Goal: Information Seeking & Learning: Learn about a topic

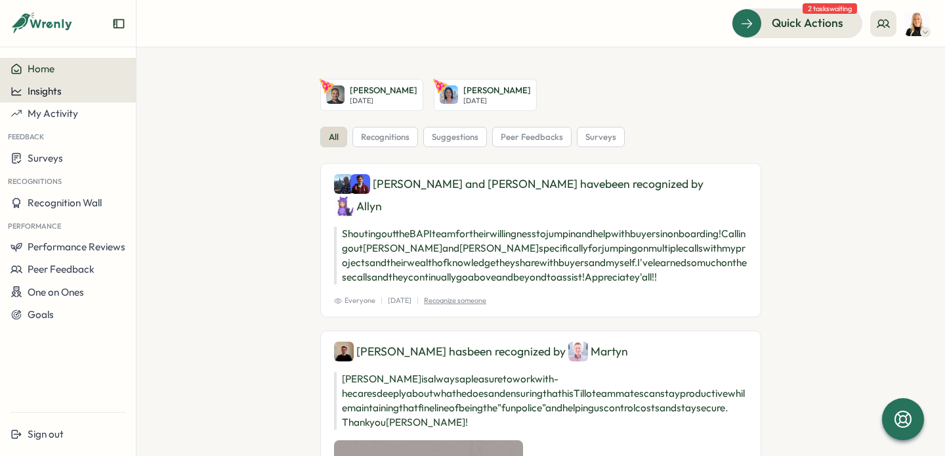
click at [71, 88] on div "Insights" at bounding box center [68, 91] width 115 height 12
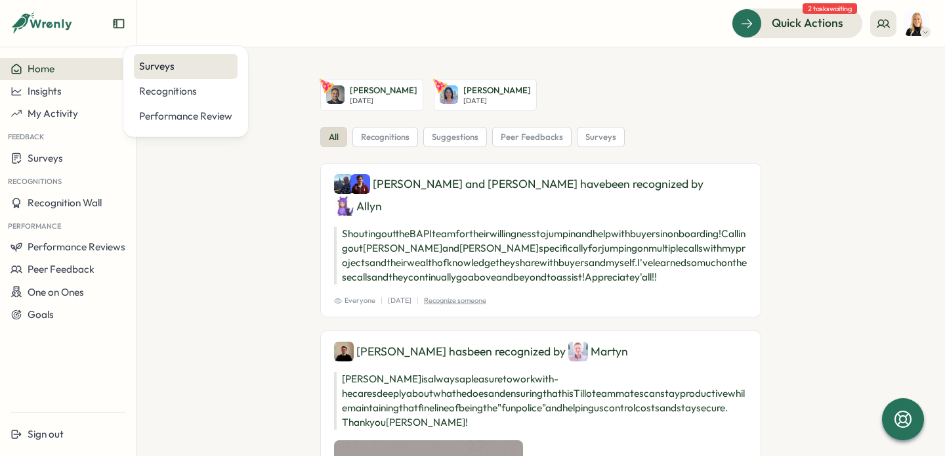
click at [184, 70] on div "Surveys" at bounding box center [185, 66] width 93 height 14
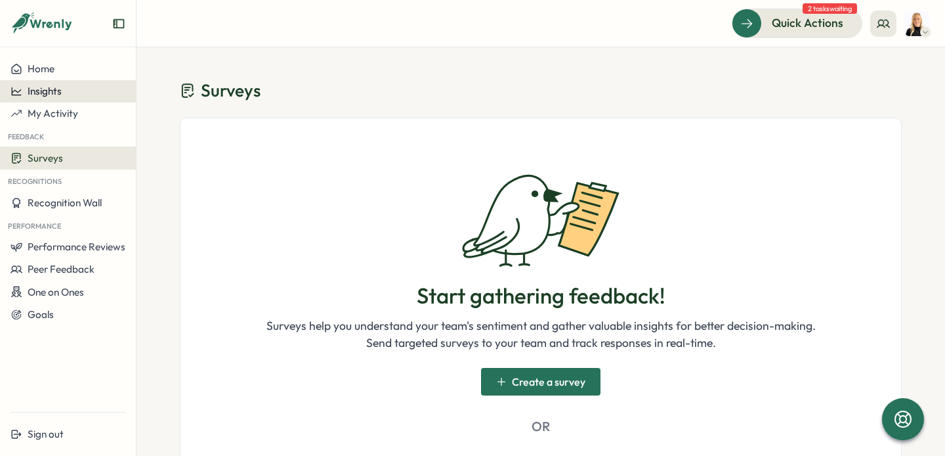
click at [69, 94] on div "Insights" at bounding box center [68, 91] width 115 height 12
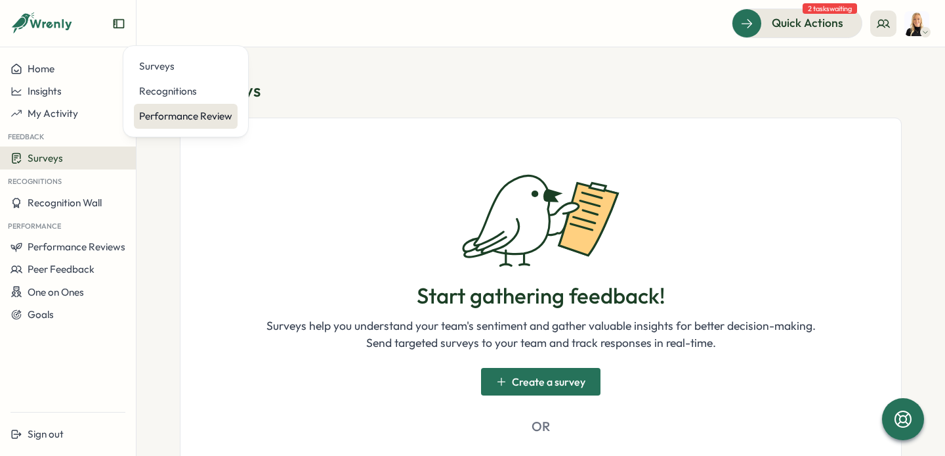
click at [171, 121] on div "Performance Review" at bounding box center [185, 116] width 93 height 14
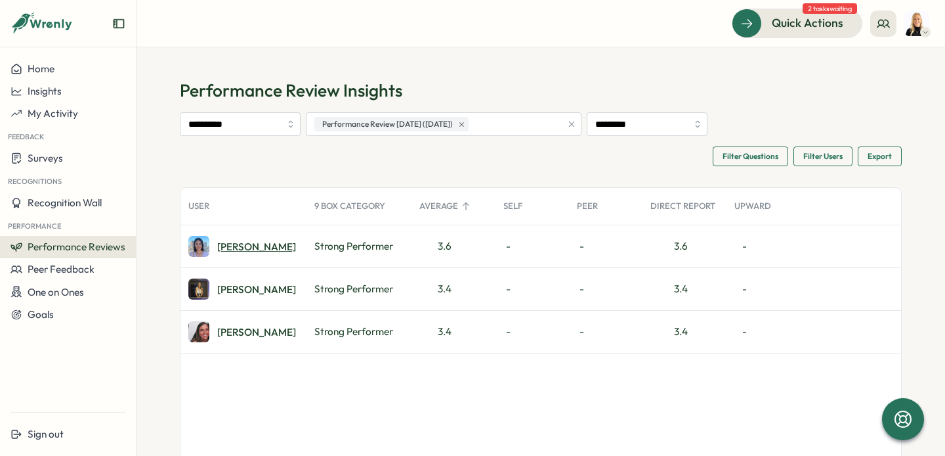
click at [242, 244] on div "[PERSON_NAME]" at bounding box center [256, 247] width 79 height 10
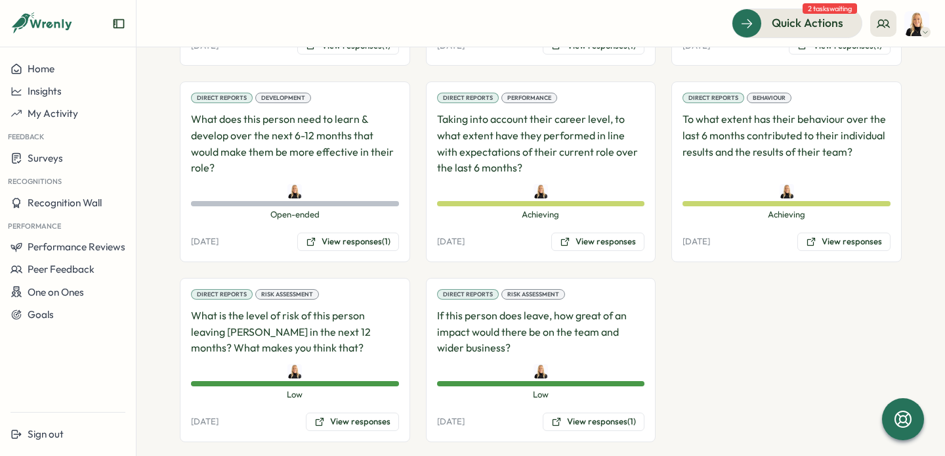
scroll to position [1233, 0]
